Goal: Task Accomplishment & Management: Manage account settings

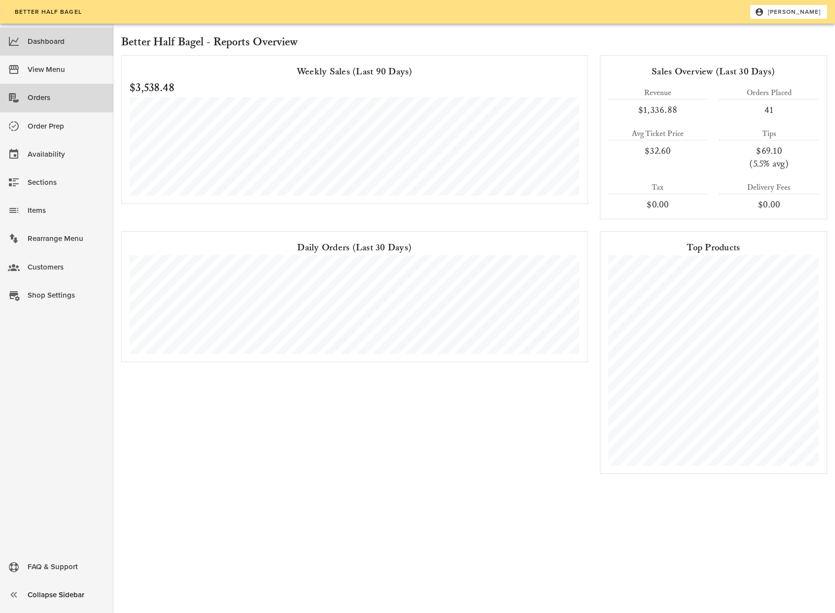
click at [46, 98] on div "Orders" at bounding box center [67, 98] width 78 height 16
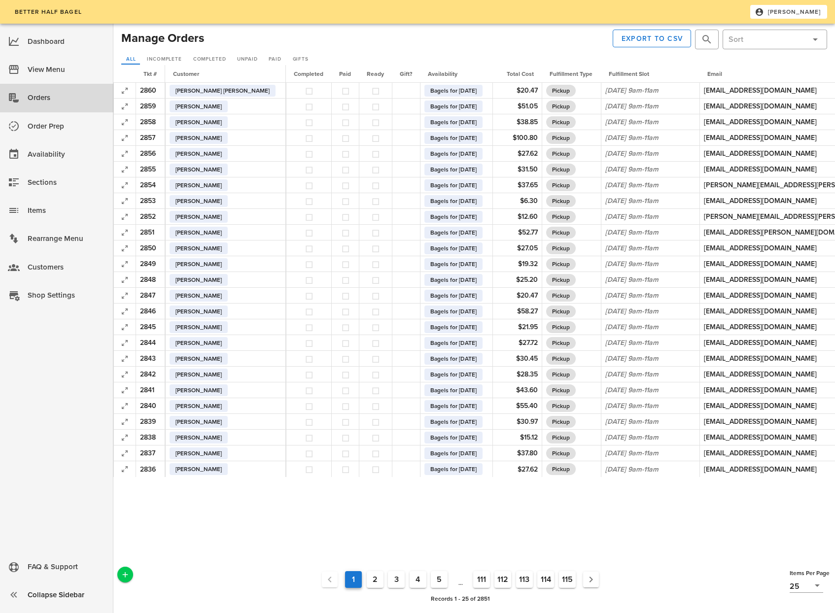
click at [374, 581] on button "2" at bounding box center [375, 579] width 17 height 17
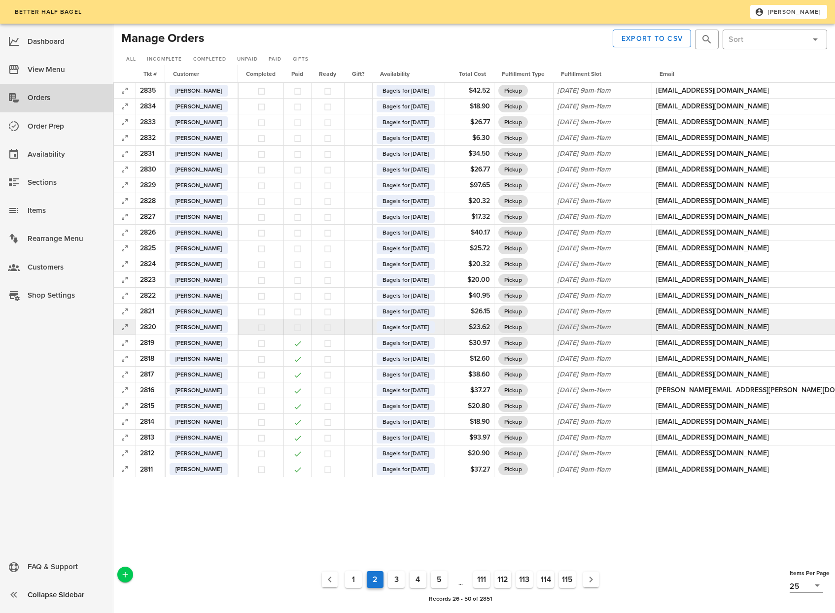
click at [302, 328] on button "button" at bounding box center [297, 327] width 9 height 9
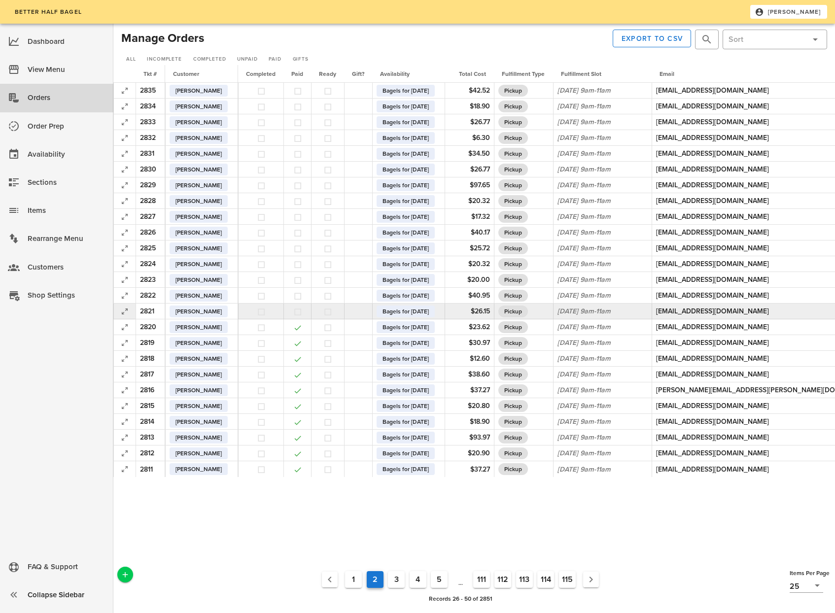
click at [302, 314] on button "button" at bounding box center [297, 312] width 9 height 9
click at [302, 298] on button "button" at bounding box center [297, 296] width 9 height 9
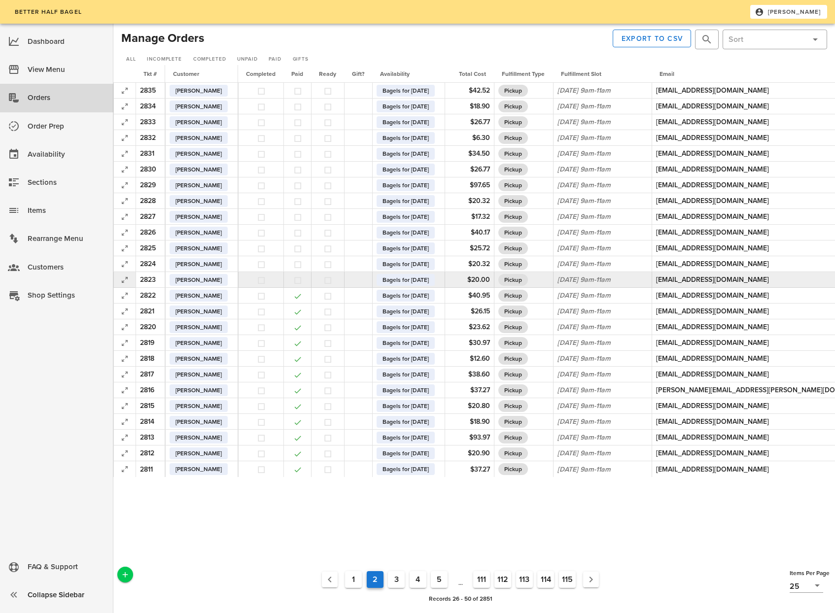
click at [302, 284] on button "button" at bounding box center [297, 280] width 9 height 9
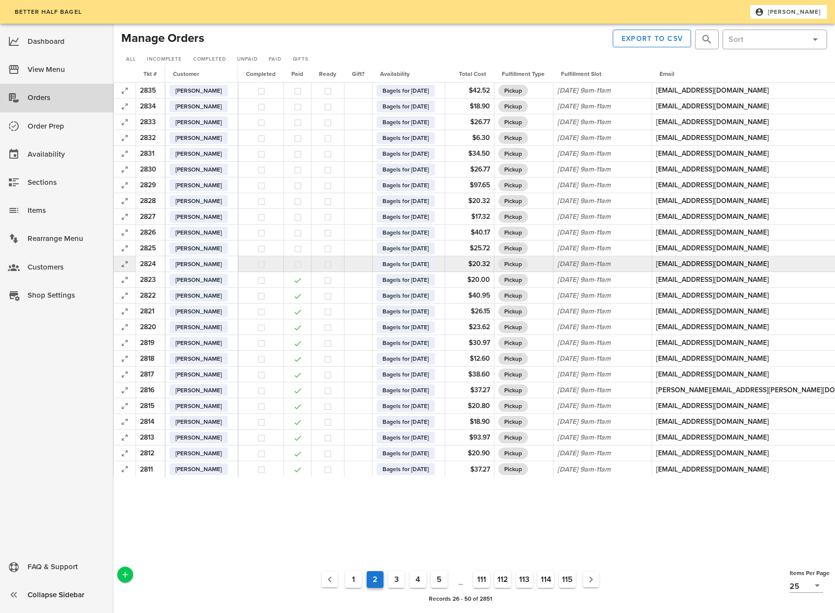
click at [302, 265] on button "button" at bounding box center [297, 264] width 9 height 9
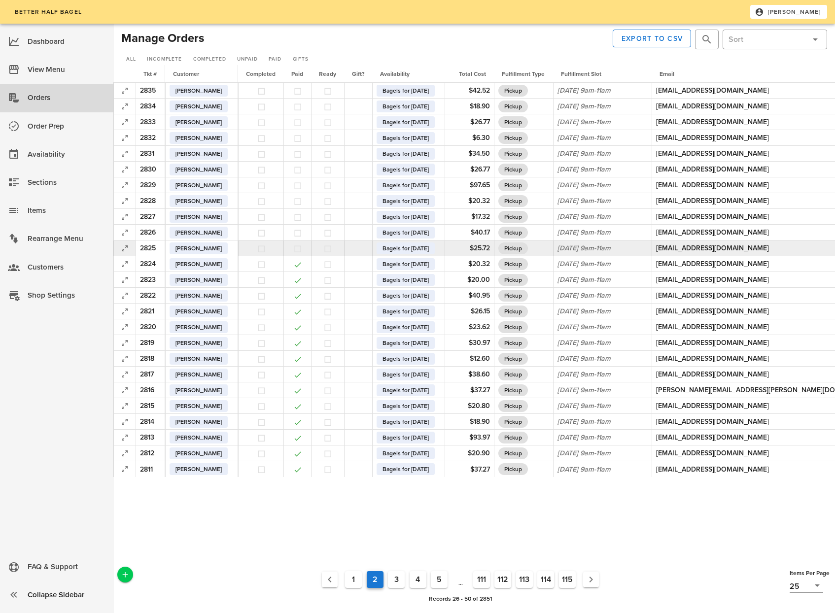
click at [302, 251] on button "button" at bounding box center [297, 249] width 9 height 9
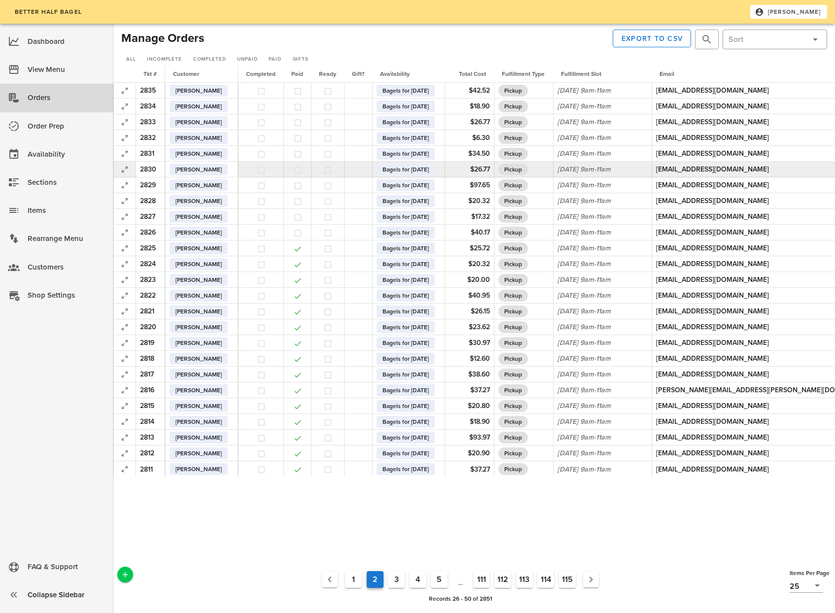
click at [302, 170] on button "button" at bounding box center [297, 170] width 9 height 9
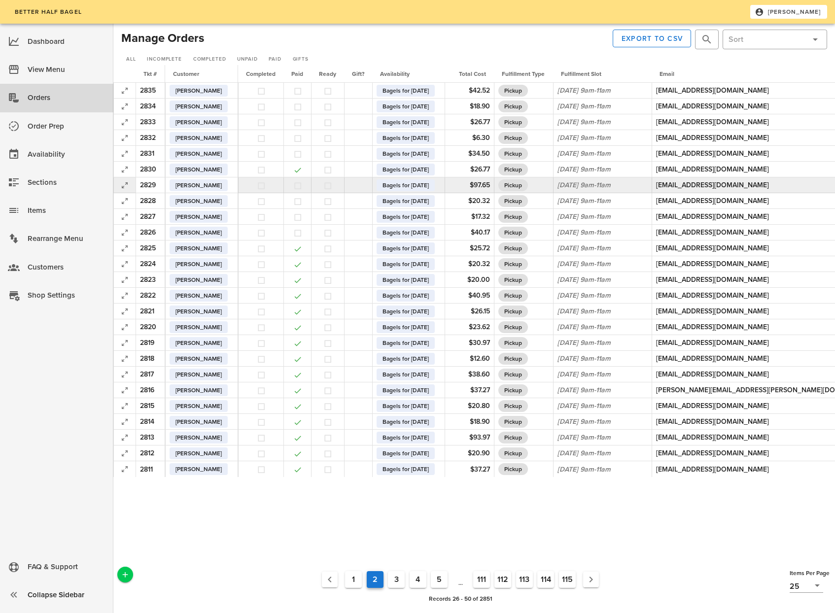
click at [306, 178] on td at bounding box center [297, 185] width 28 height 16
click at [302, 185] on button "button" at bounding box center [297, 185] width 9 height 9
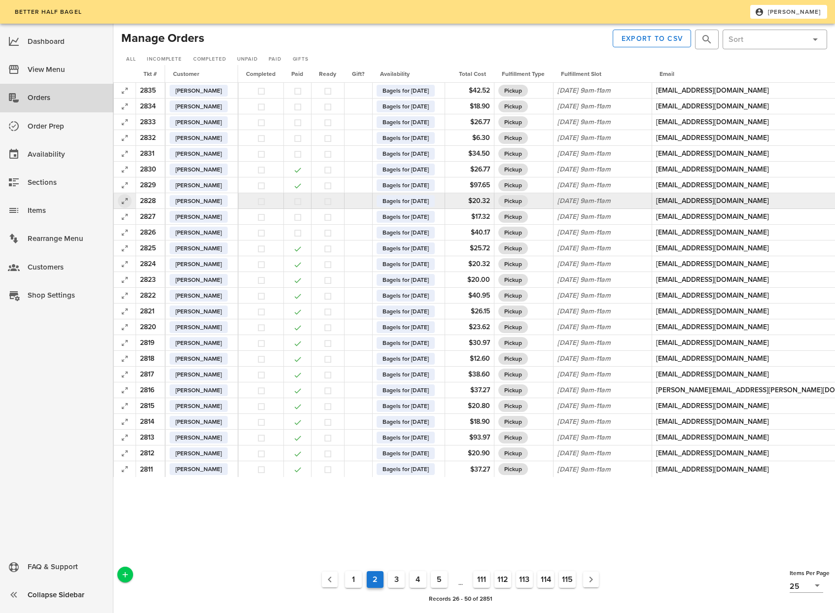
click at [125, 199] on icon "button" at bounding box center [125, 201] width 12 height 12
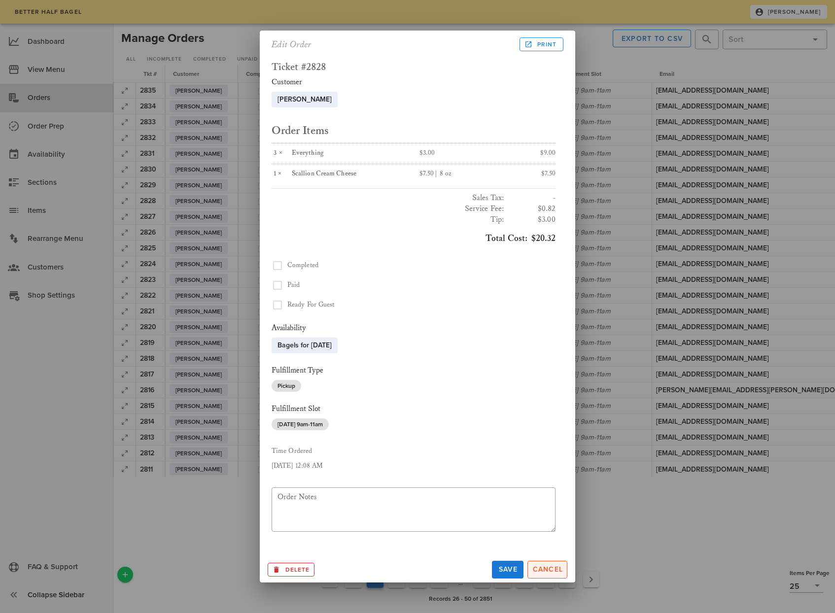
click at [546, 569] on span "Cancel" at bounding box center [547, 569] width 31 height 8
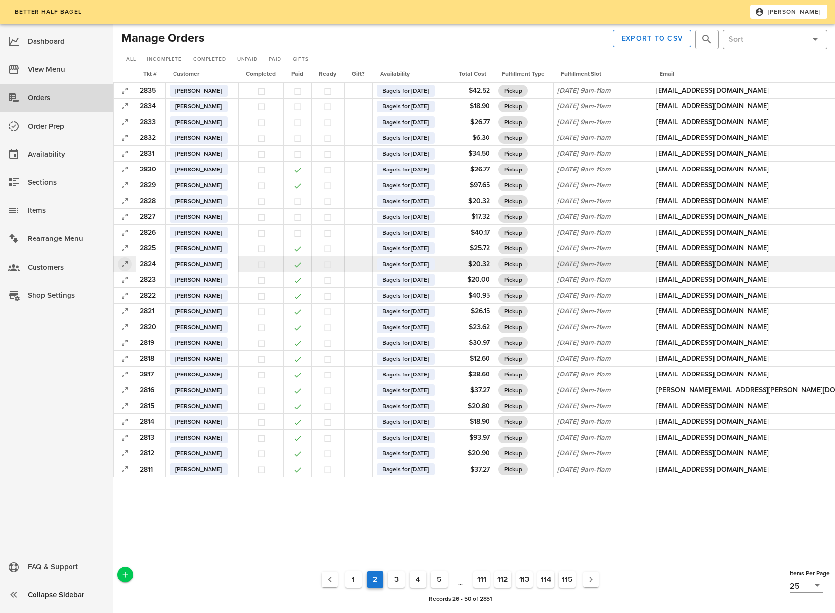
click at [122, 263] on icon "button" at bounding box center [125, 264] width 12 height 12
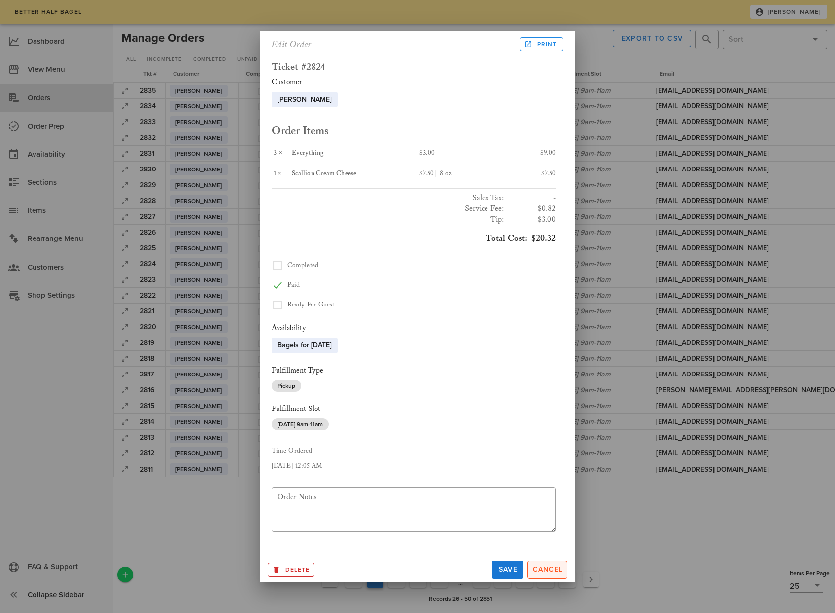
click at [542, 569] on span "Cancel" at bounding box center [547, 569] width 31 height 8
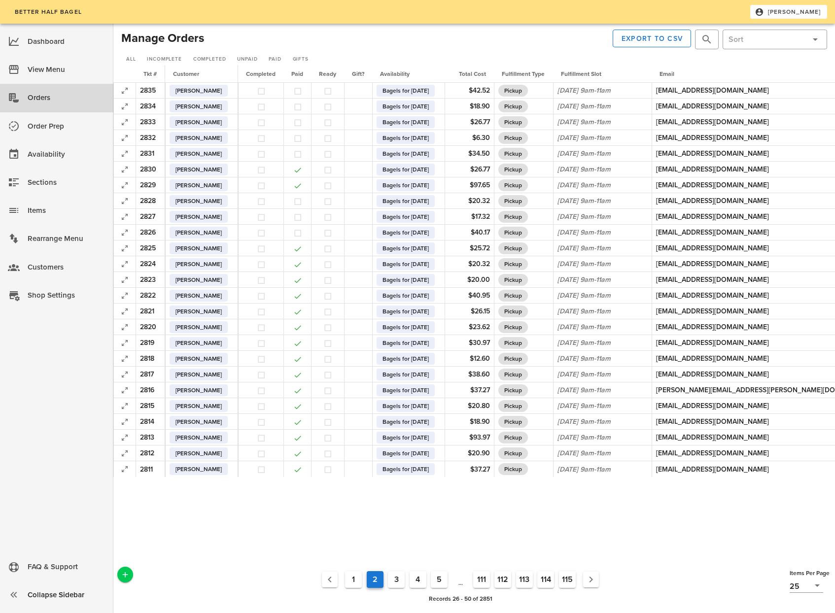
scroll to position [0, 129]
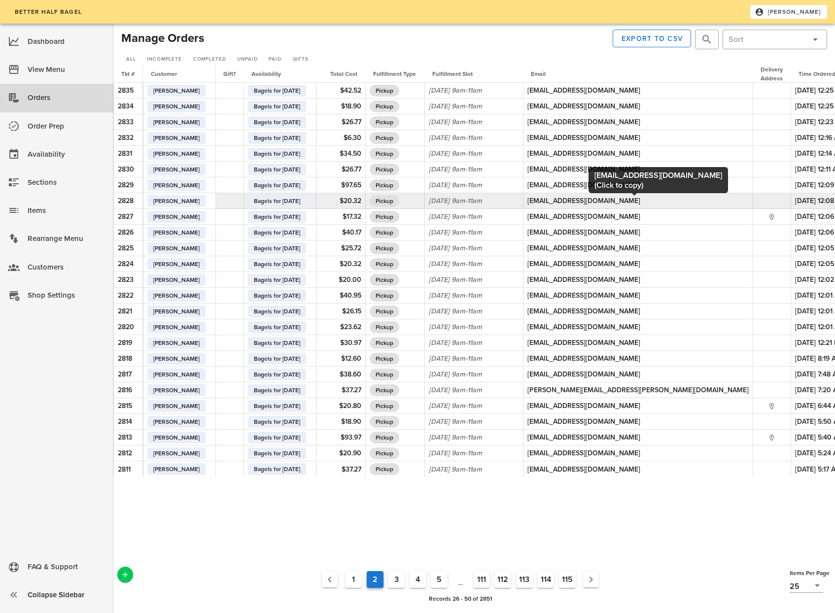
click at [599, 200] on div "[EMAIL_ADDRESS][DOMAIN_NAME]" at bounding box center [637, 201] width 221 height 10
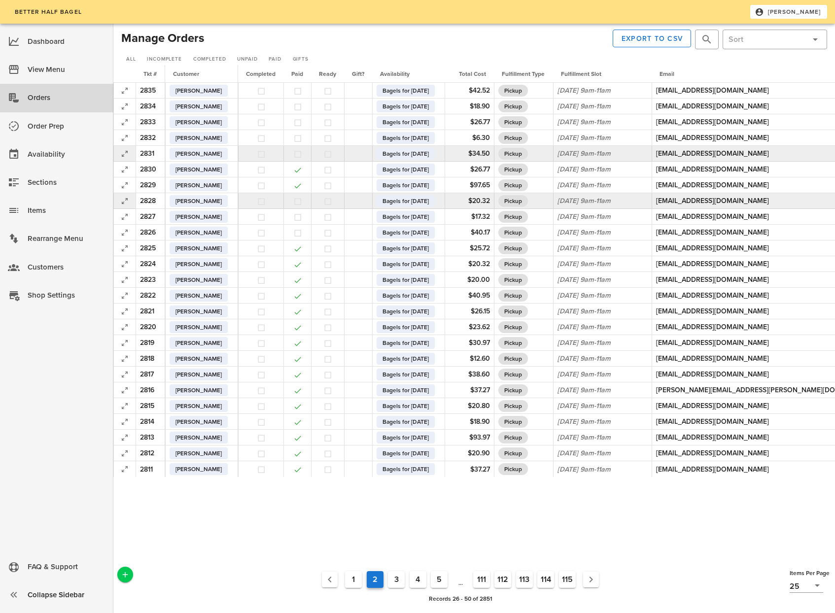
click at [302, 155] on button "button" at bounding box center [297, 154] width 9 height 9
click at [302, 138] on button "button" at bounding box center [297, 138] width 9 height 9
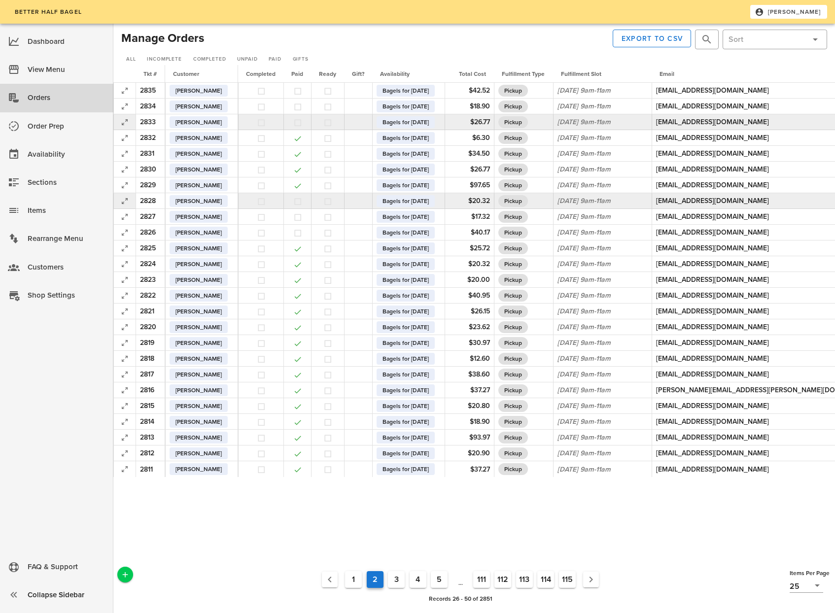
click at [302, 122] on button "button" at bounding box center [297, 122] width 9 height 9
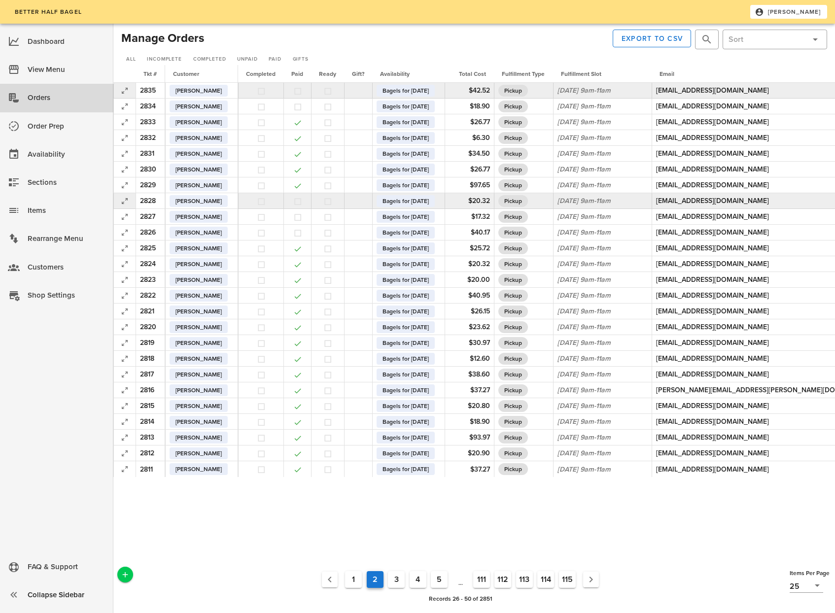
click at [302, 89] on button "button" at bounding box center [297, 91] width 9 height 9
click at [352, 585] on button "1" at bounding box center [353, 579] width 17 height 17
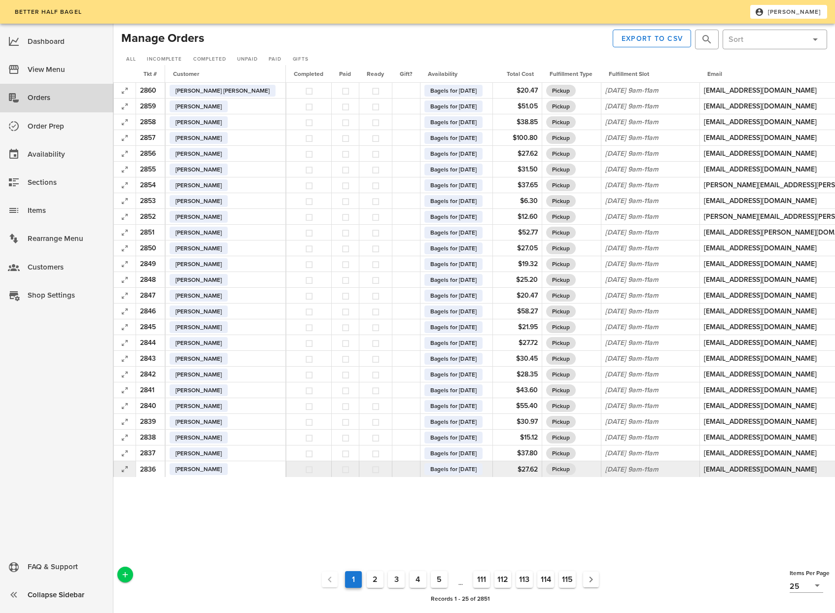
click at [341, 468] on button "button" at bounding box center [345, 469] width 9 height 9
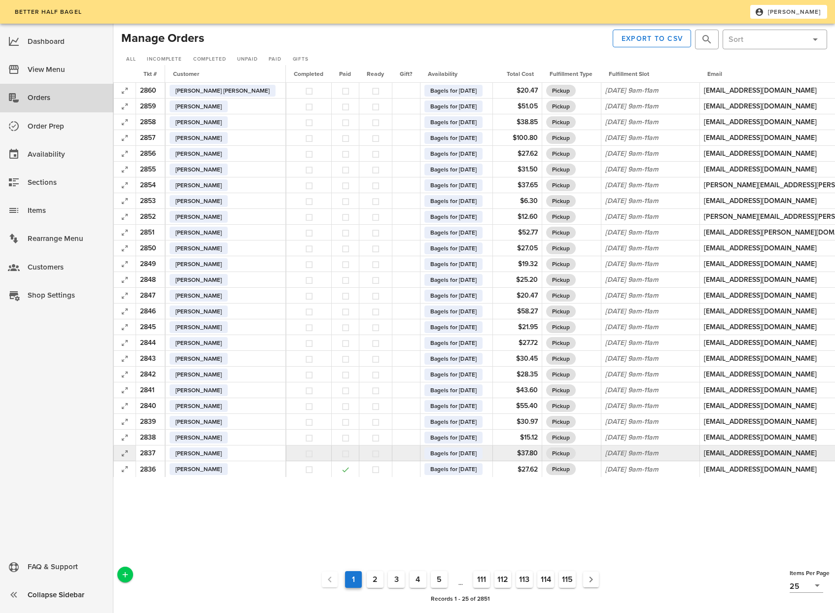
click at [341, 455] on button "button" at bounding box center [345, 454] width 9 height 9
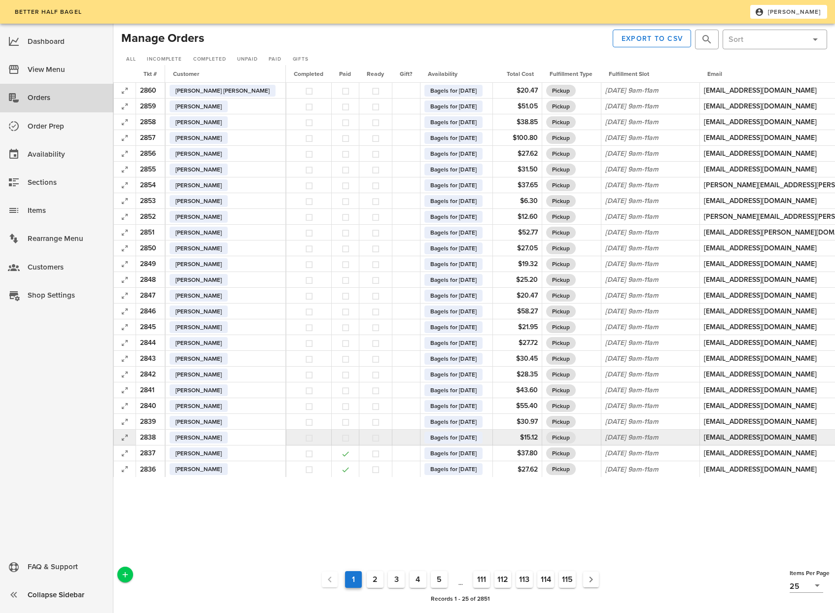
click at [341, 440] on button "button" at bounding box center [345, 438] width 9 height 9
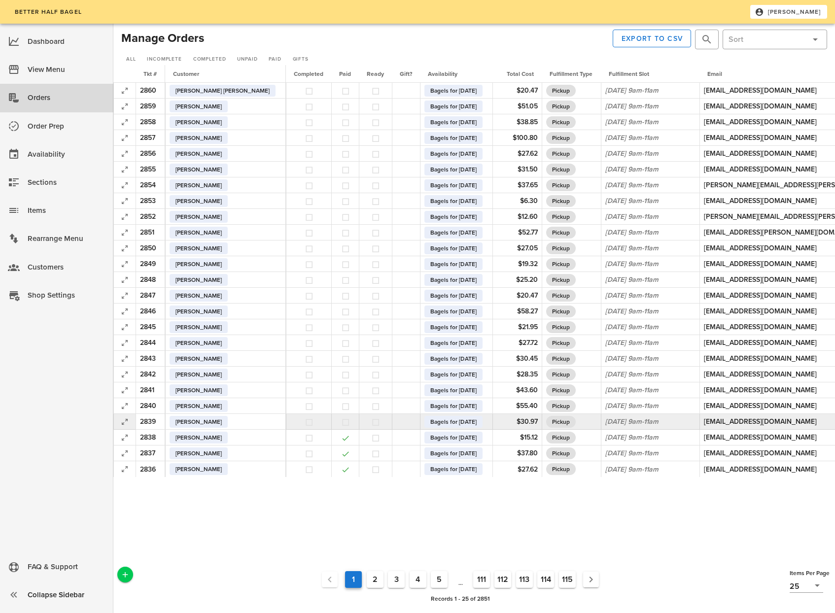
click at [341, 423] on button "button" at bounding box center [345, 422] width 9 height 9
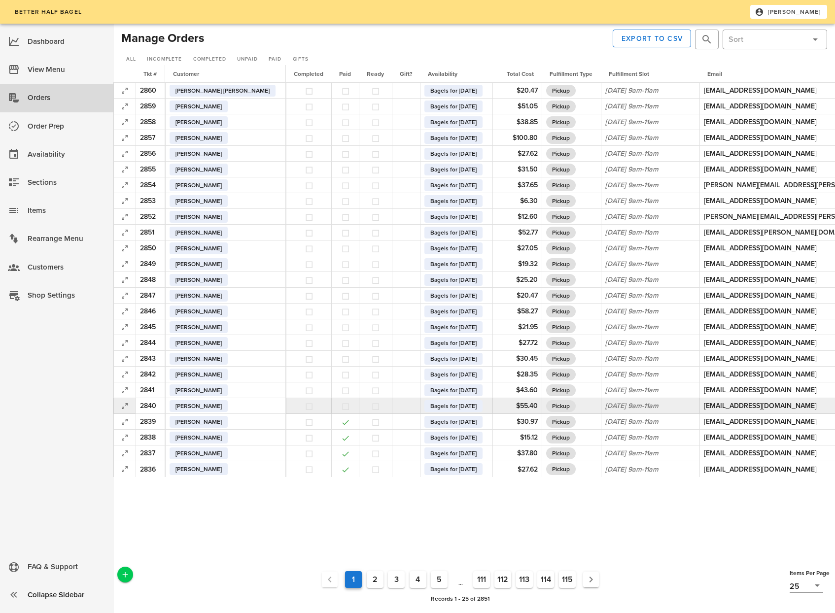
click at [341, 407] on button "button" at bounding box center [345, 406] width 9 height 9
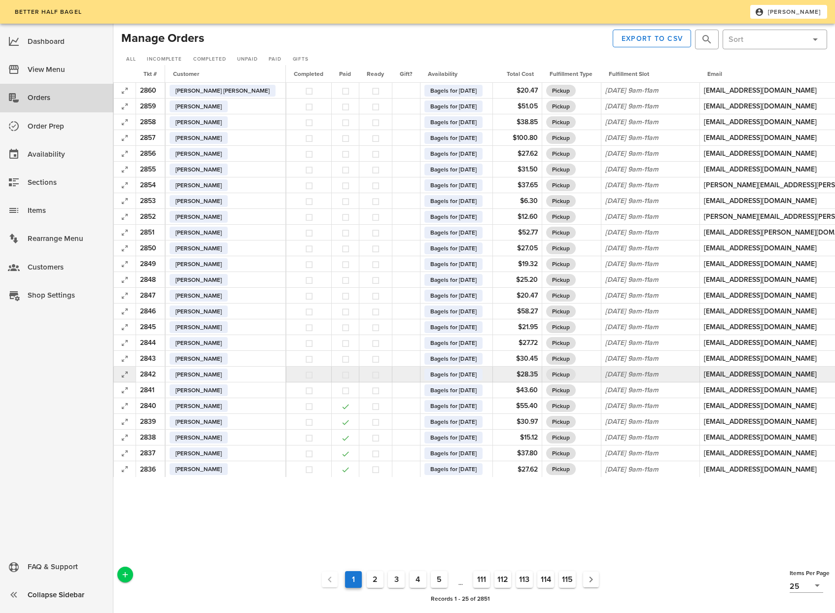
click at [341, 376] on button "button" at bounding box center [345, 375] width 9 height 9
click at [372, 580] on button "2" at bounding box center [375, 579] width 17 height 17
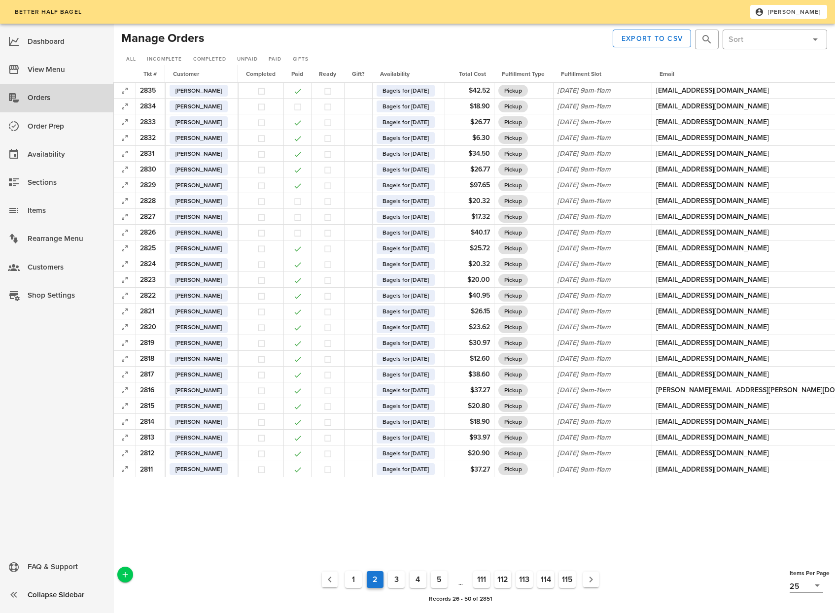
click at [352, 580] on button "1" at bounding box center [353, 579] width 17 height 17
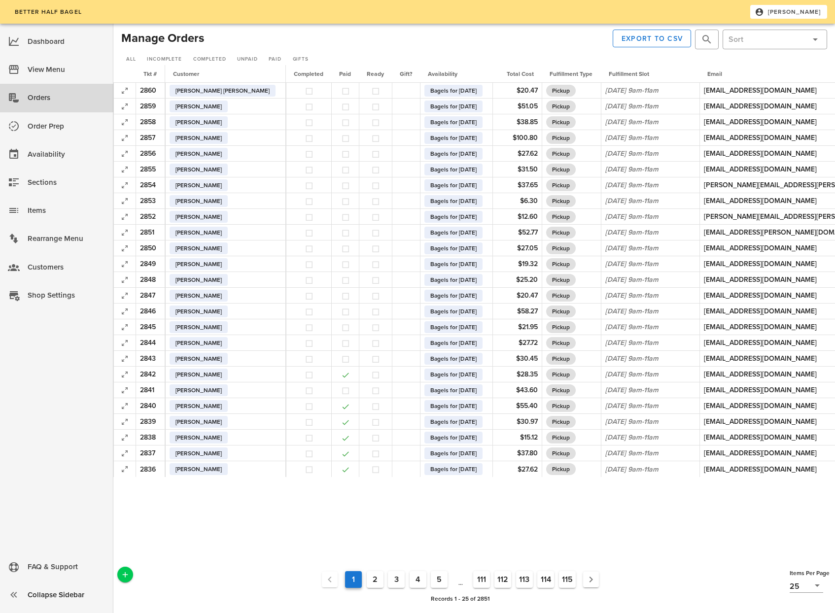
click at [374, 582] on button "2" at bounding box center [375, 579] width 17 height 17
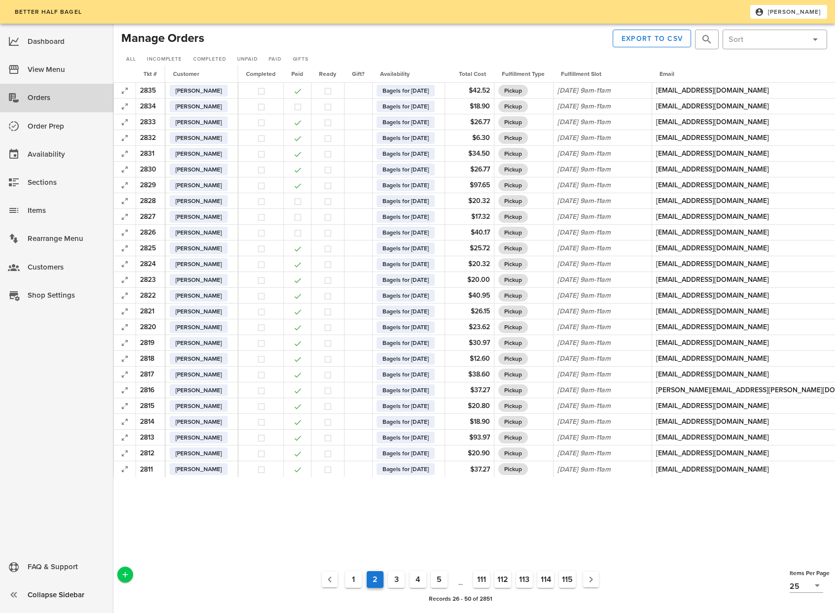
click at [357, 575] on button "1" at bounding box center [353, 579] width 17 height 17
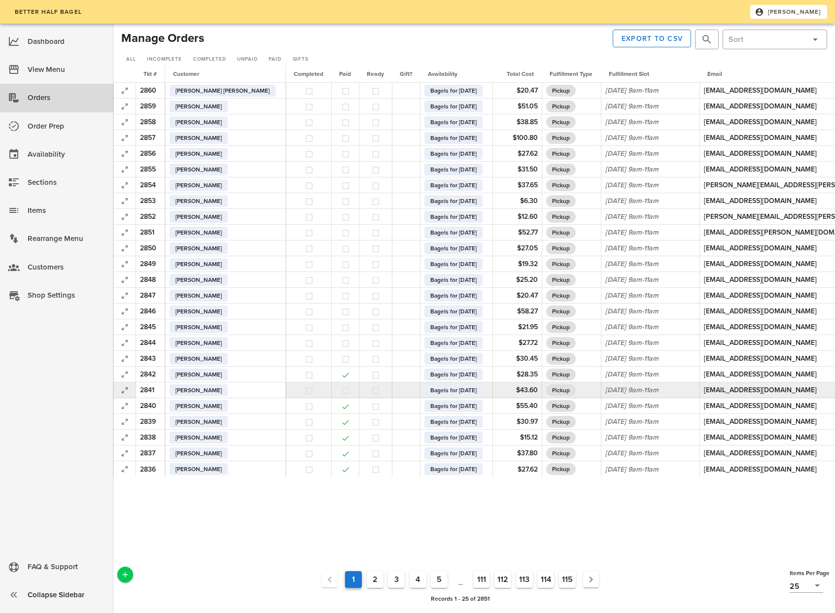
click at [341, 390] on button "button" at bounding box center [345, 390] width 9 height 9
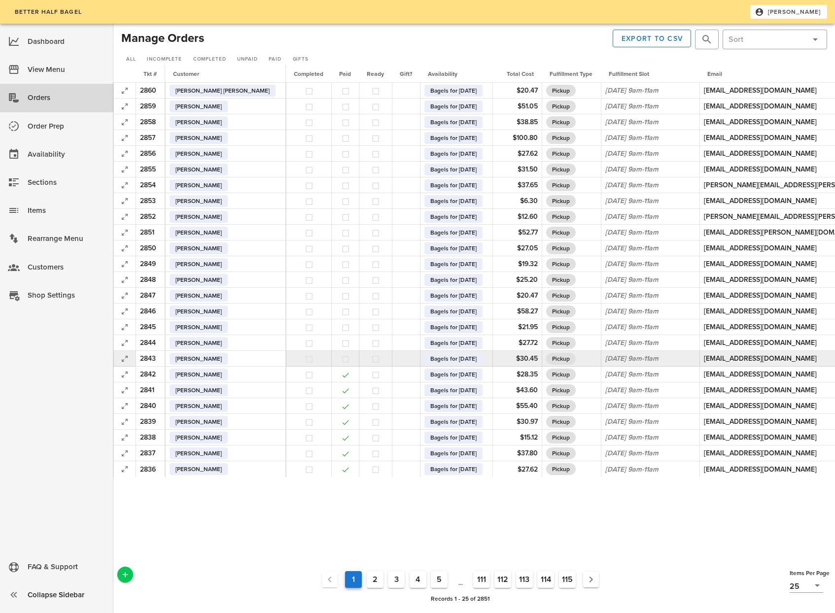
click at [341, 360] on button "button" at bounding box center [345, 359] width 9 height 9
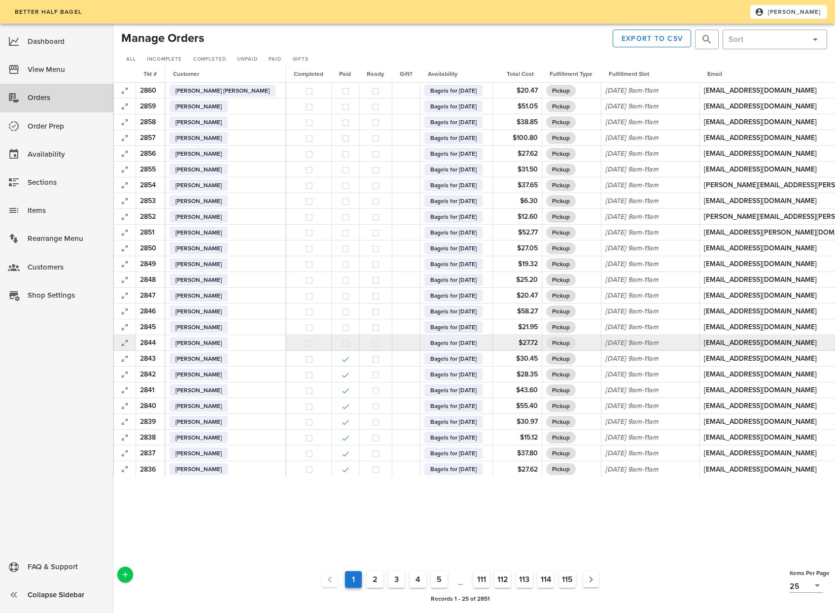
click at [341, 345] on button "button" at bounding box center [345, 343] width 9 height 9
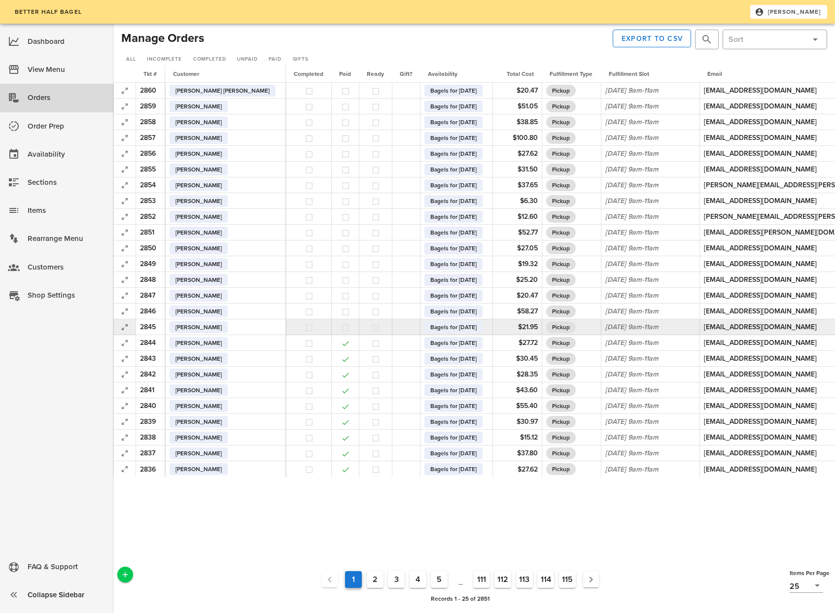
click at [341, 326] on button "button" at bounding box center [345, 327] width 9 height 9
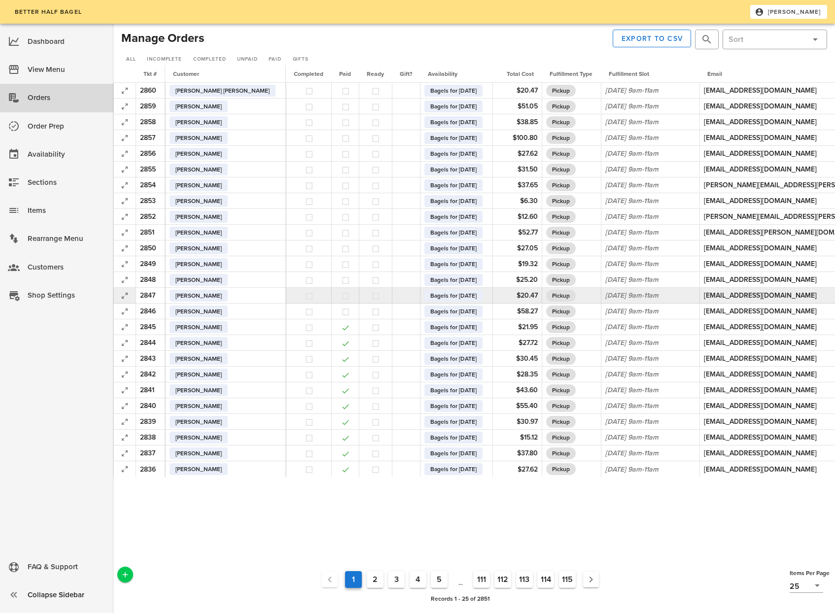
click at [341, 300] on button "button" at bounding box center [345, 296] width 9 height 9
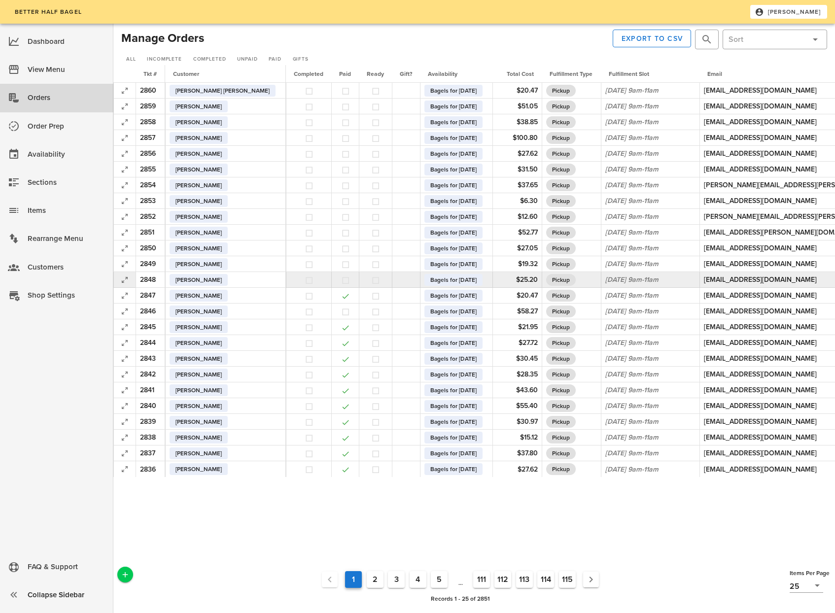
click at [341, 281] on button "button" at bounding box center [345, 280] width 9 height 9
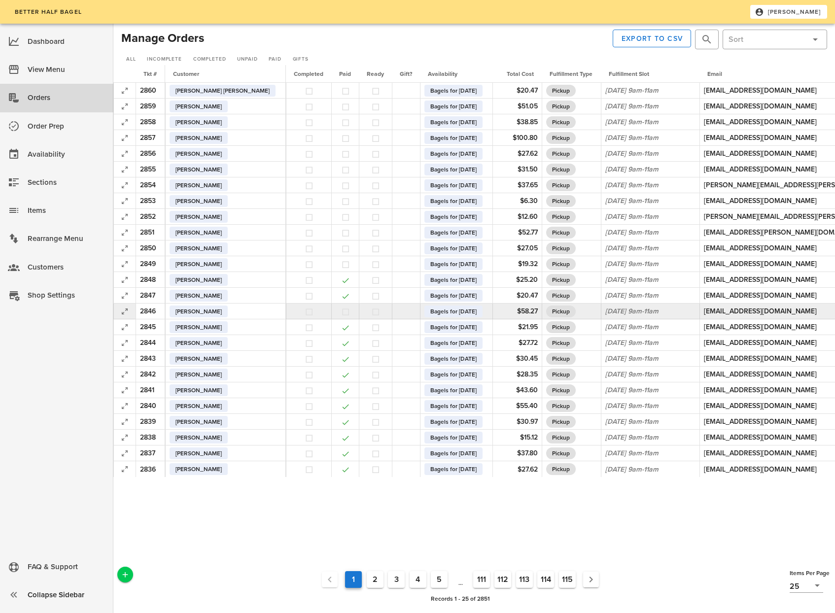
click at [341, 312] on button "button" at bounding box center [345, 312] width 9 height 9
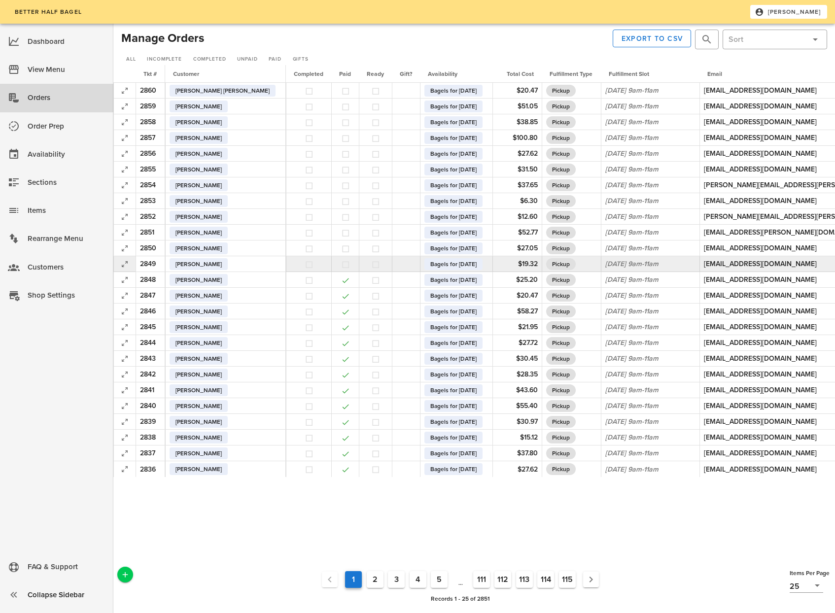
click at [341, 266] on button "button" at bounding box center [345, 264] width 9 height 9
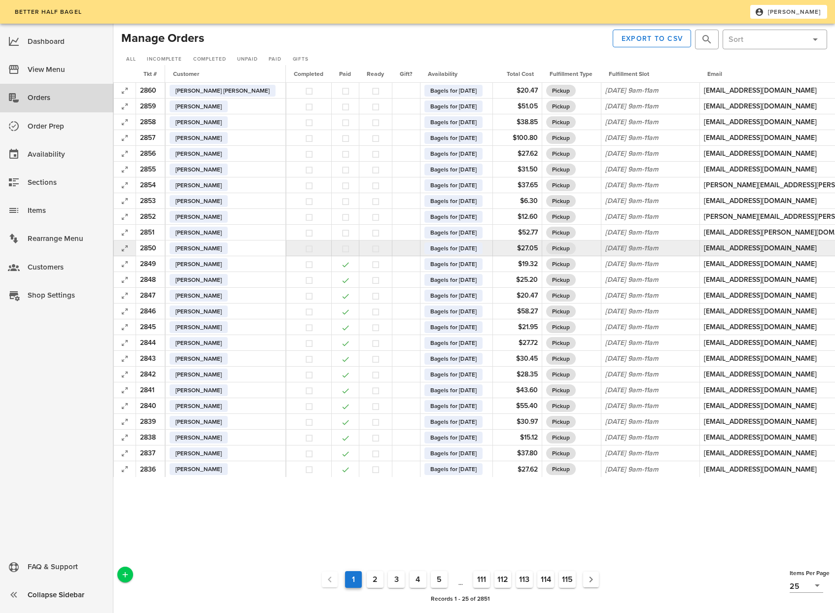
click at [341, 249] on button "button" at bounding box center [345, 249] width 9 height 9
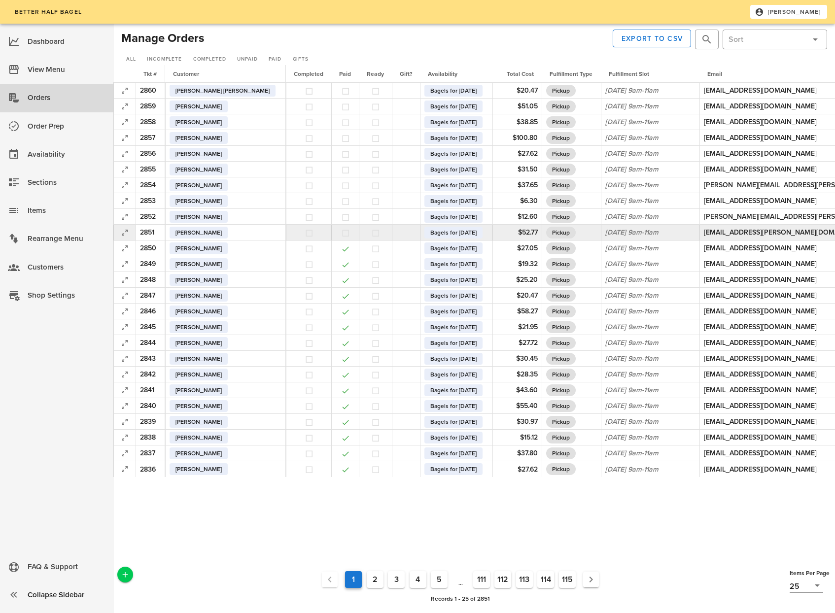
click at [341, 235] on button "button" at bounding box center [345, 233] width 9 height 9
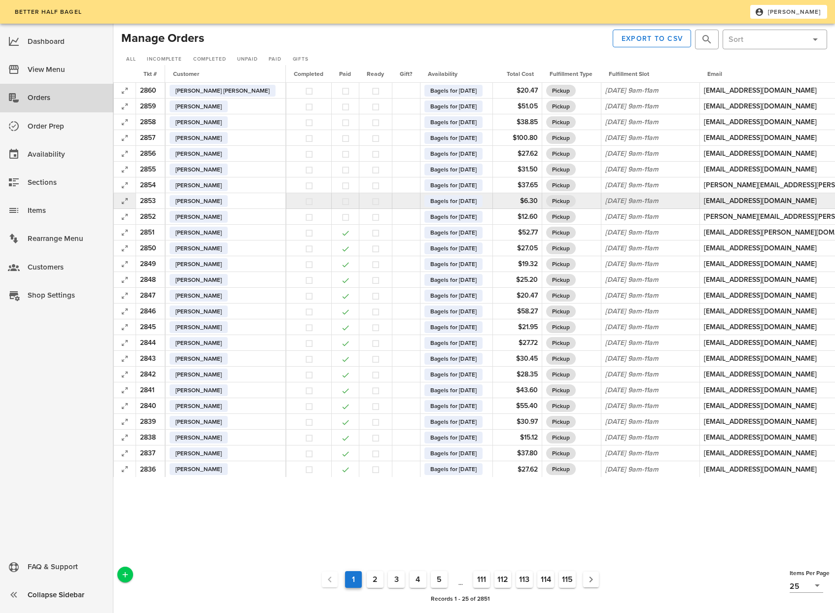
click at [341, 203] on button "button" at bounding box center [345, 201] width 9 height 9
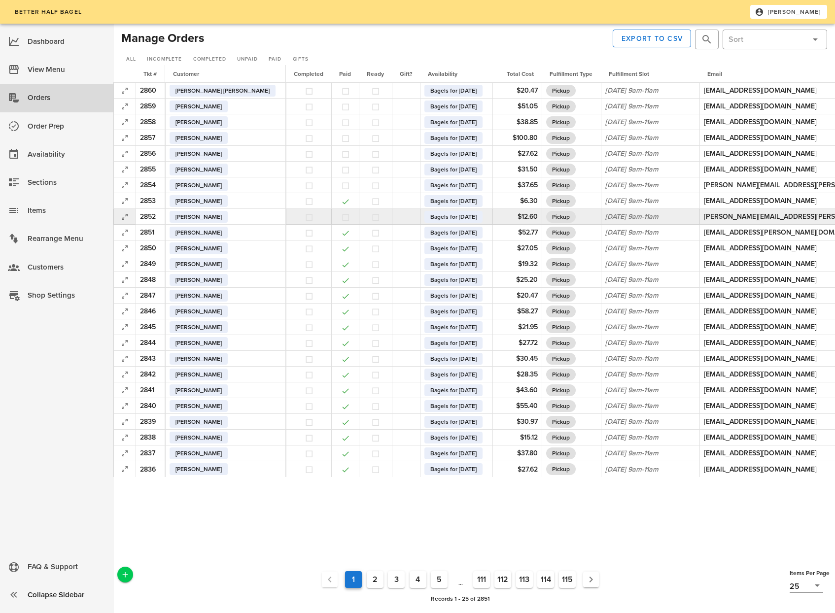
click at [341, 217] on button "button" at bounding box center [345, 217] width 9 height 9
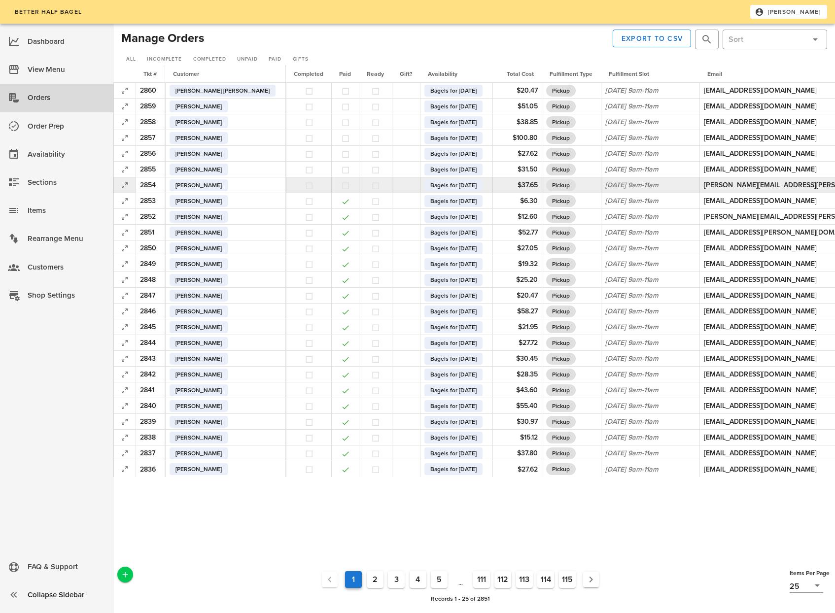
click at [341, 189] on button "button" at bounding box center [345, 185] width 9 height 9
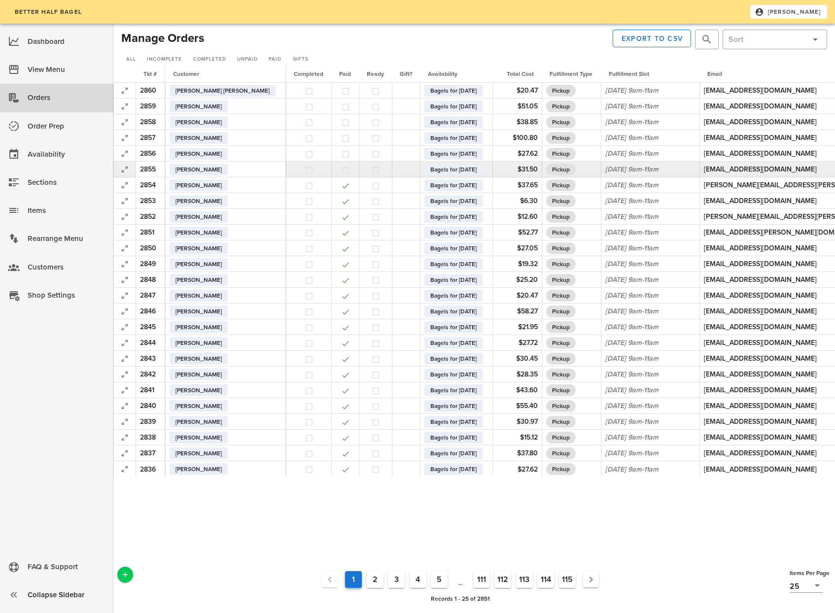
click at [341, 171] on button "button" at bounding box center [345, 170] width 9 height 9
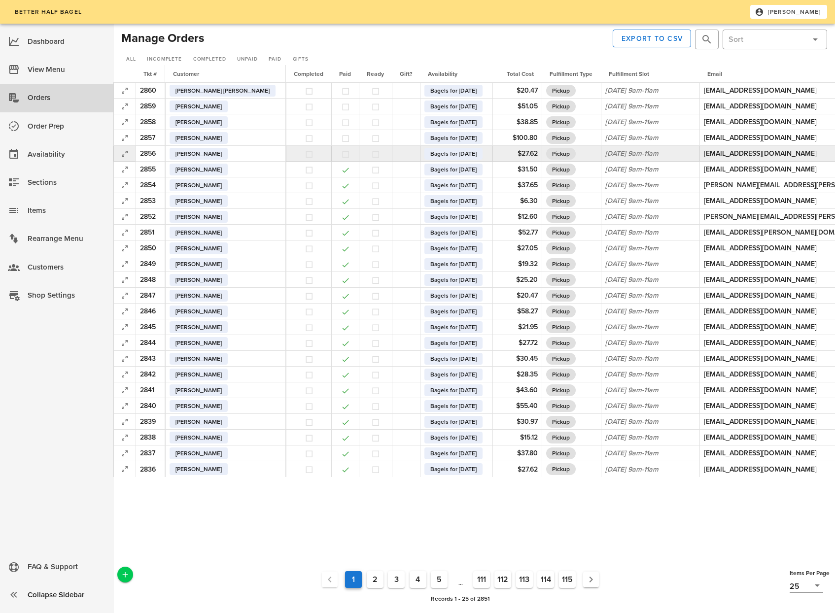
click at [331, 153] on td at bounding box center [345, 154] width 28 height 16
click at [341, 155] on button "button" at bounding box center [345, 154] width 9 height 9
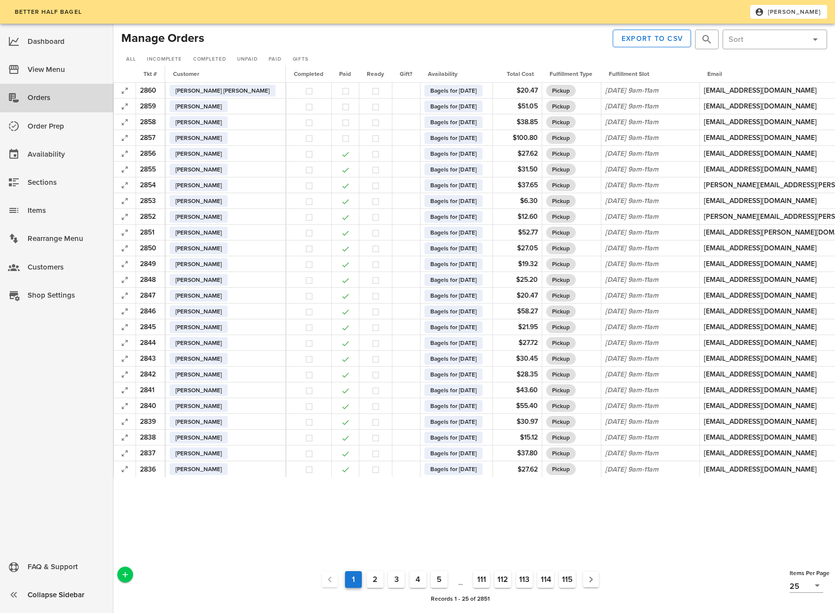
click at [375, 583] on button "2" at bounding box center [375, 579] width 17 height 17
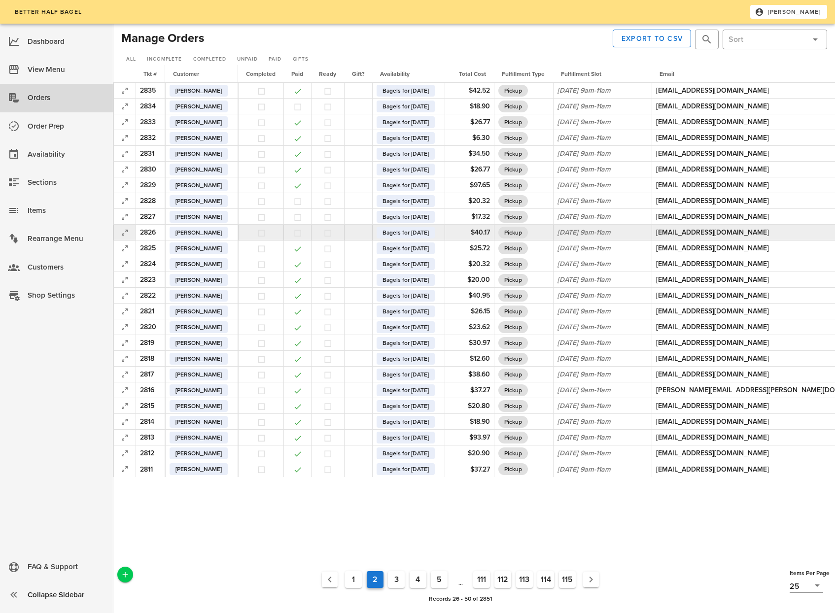
click at [302, 237] on button "button" at bounding box center [297, 233] width 9 height 9
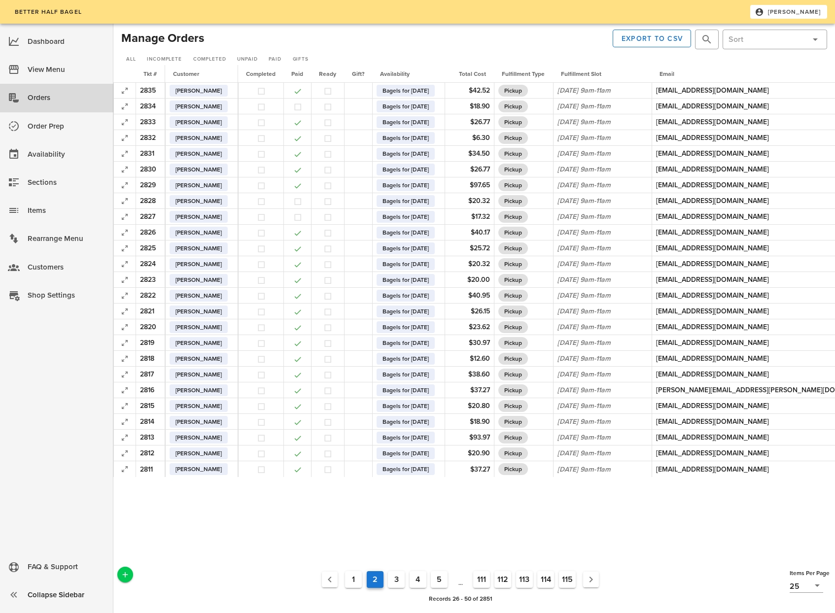
click at [355, 578] on button "1" at bounding box center [353, 579] width 17 height 17
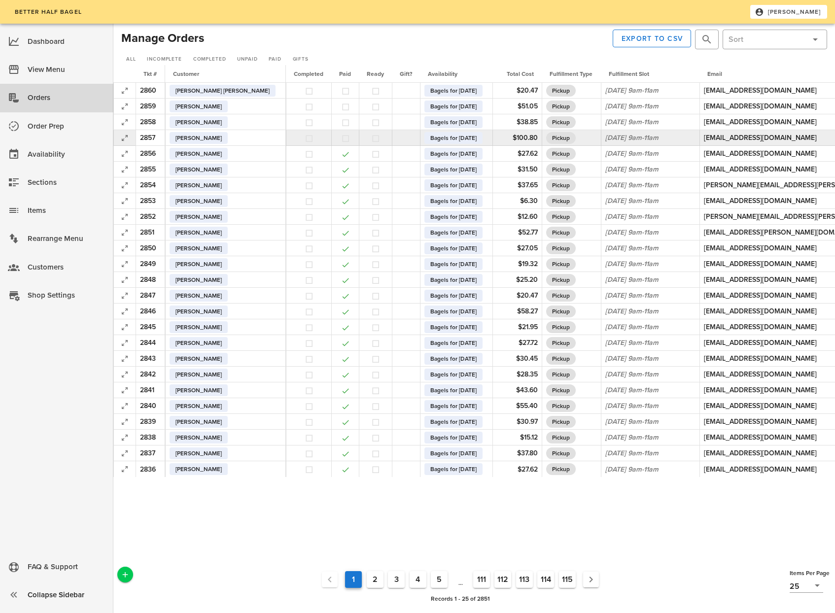
click at [341, 140] on button "button" at bounding box center [345, 138] width 9 height 9
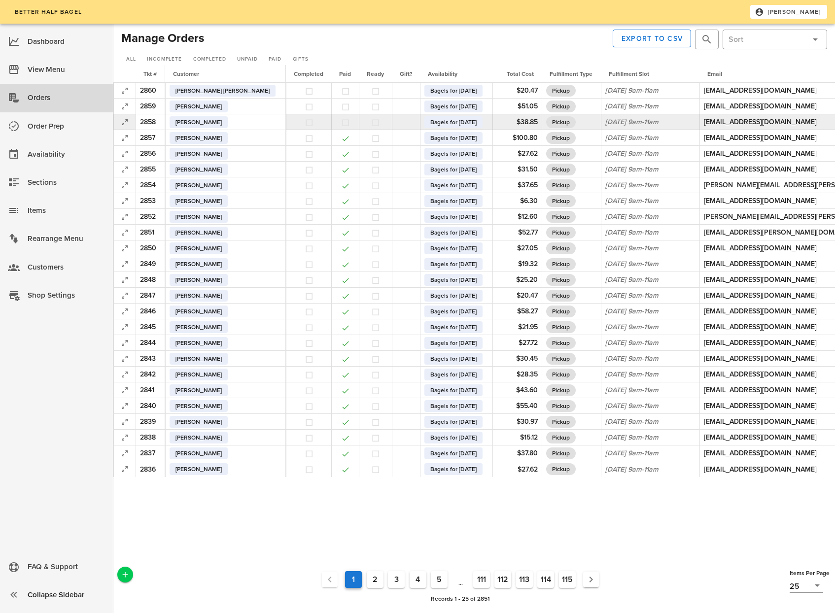
click at [331, 129] on td at bounding box center [345, 122] width 28 height 16
click at [341, 124] on button "button" at bounding box center [345, 122] width 9 height 9
